Goal: Navigation & Orientation: Find specific page/section

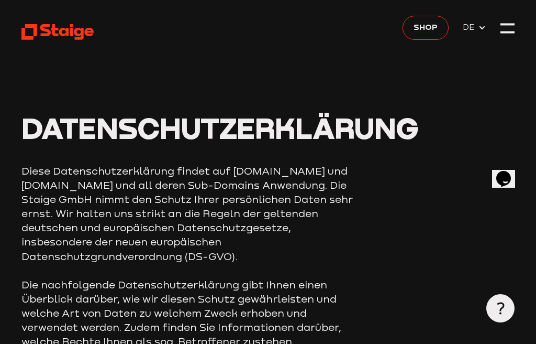
click at [505, 28] on div at bounding box center [508, 28] width 14 height 14
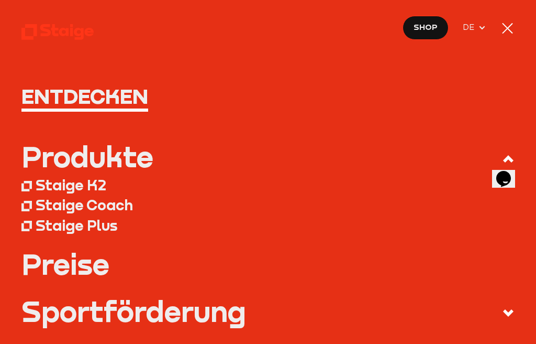
click at [51, 94] on h1 "Entdecken" at bounding box center [268, 95] width 494 height 21
click at [67, 106] on h1 "Entdecken" at bounding box center [268, 95] width 494 height 21
click at [513, 22] on div at bounding box center [508, 28] width 14 height 14
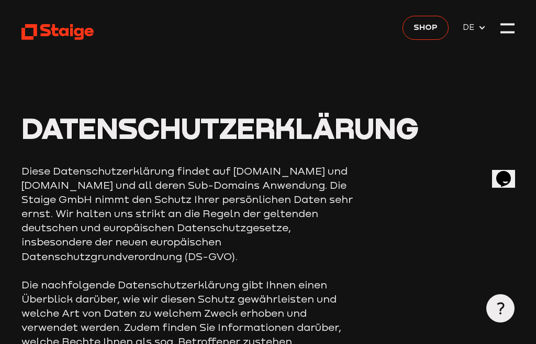
click at [515, 22] on div at bounding box center [508, 28] width 14 height 14
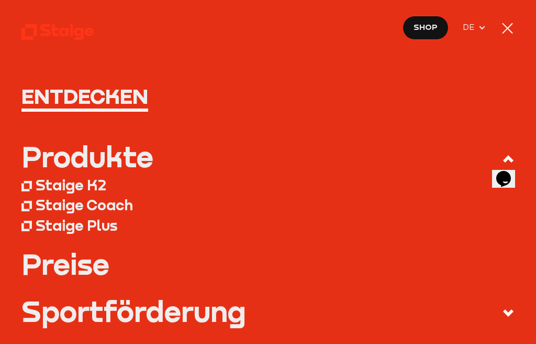
click at [129, 98] on h1 "Entdecken" at bounding box center [268, 95] width 494 height 21
click at [63, 98] on h1 "Entdecken" at bounding box center [268, 95] width 494 height 21
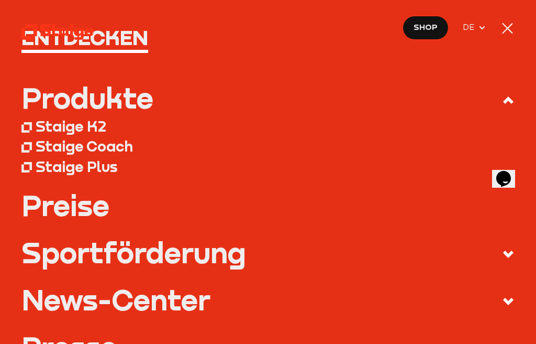
scroll to position [42, 0]
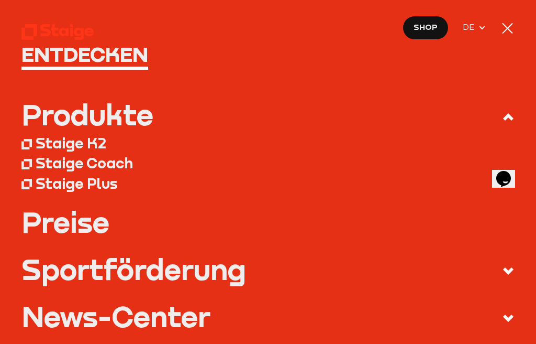
click at [81, 54] on h1 "Entdecken" at bounding box center [268, 53] width 494 height 21
click at [511, 21] on div at bounding box center [508, 28] width 14 height 14
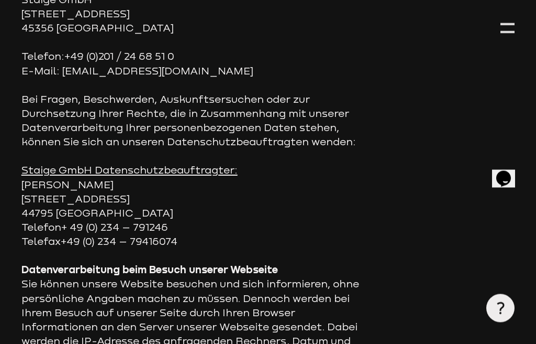
scroll to position [0, 0]
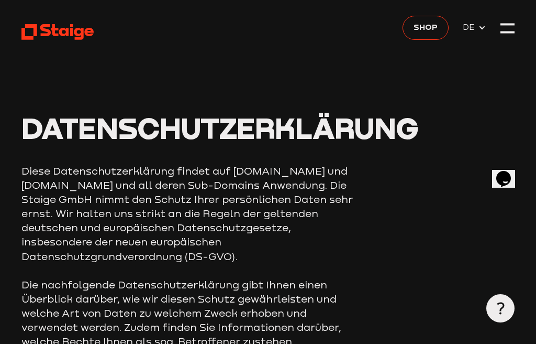
click at [50, 41] on link at bounding box center [57, 32] width 72 height 18
click at [39, 28] on icon at bounding box center [57, 32] width 72 height 18
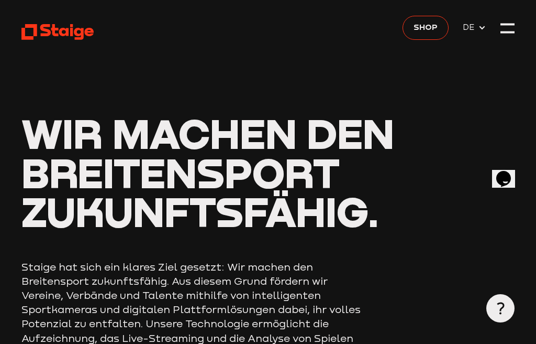
click at [513, 29] on div at bounding box center [508, 28] width 14 height 14
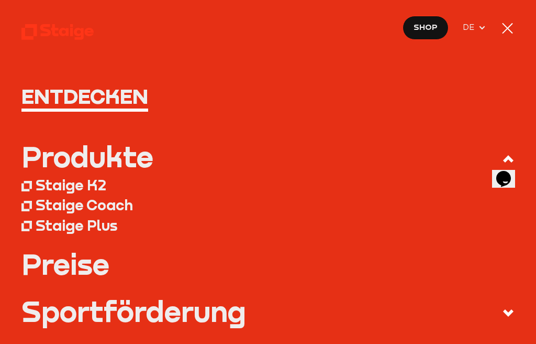
click at [95, 101] on h1 "Entdecken" at bounding box center [268, 95] width 494 height 21
click at [117, 103] on h1 "Entdecken" at bounding box center [268, 95] width 494 height 21
click at [269, 23] on nav "Entdecken Produkte Staige K2 Staige Coach Staige Plus Preise Blog FAQ" at bounding box center [268, 172] width 536 height 344
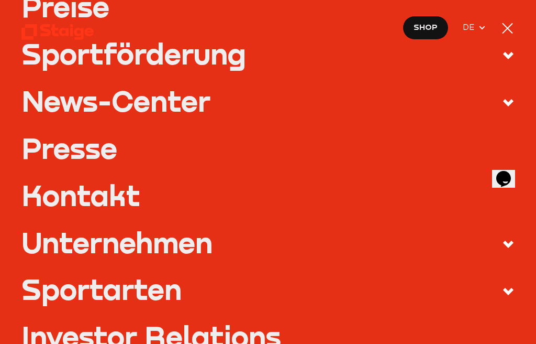
scroll to position [255, 0]
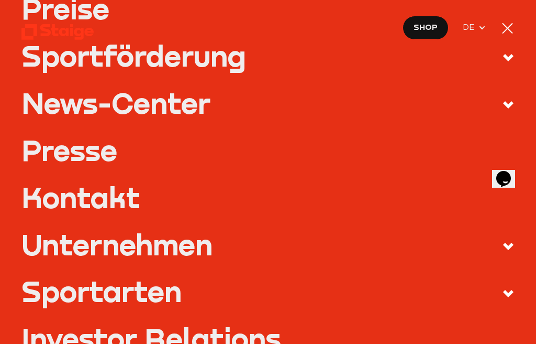
click at [194, 285] on label "Sportarten" at bounding box center [268, 292] width 494 height 33
click at [0, 0] on input "Sportarten" at bounding box center [0, 0] width 0 height 0
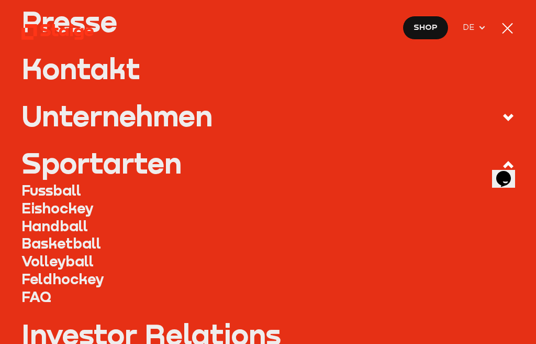
scroll to position [334, 0]
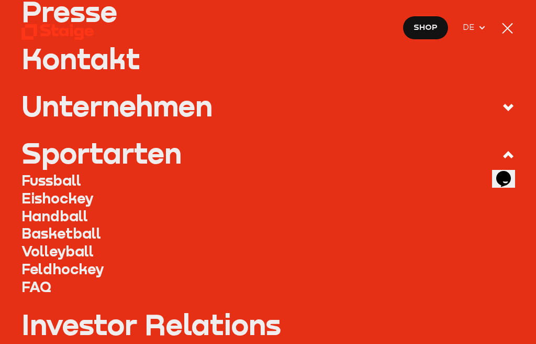
click at [66, 178] on link "Fussball" at bounding box center [268, 180] width 494 height 18
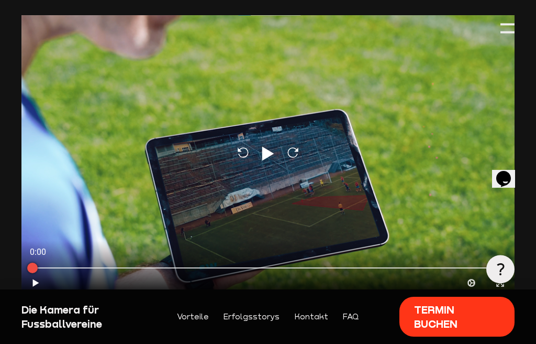
scroll to position [97, 0]
